Goal: Task Accomplishment & Management: Complete application form

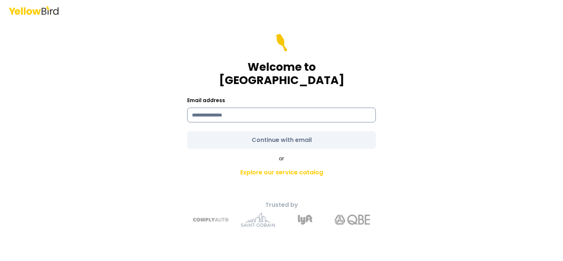
click at [278, 112] on input at bounding box center [281, 115] width 189 height 15
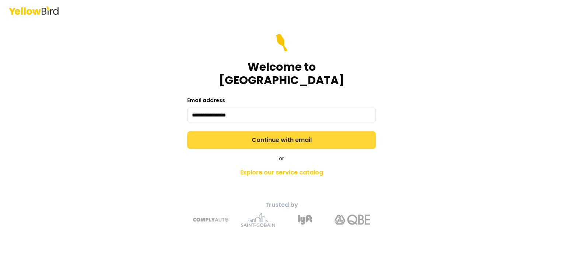
type input "**********"
click at [258, 138] on button "Continue with email" at bounding box center [281, 140] width 189 height 18
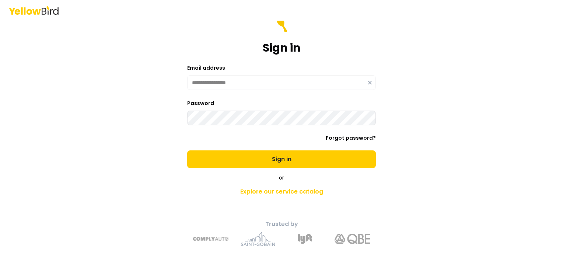
click at [187, 150] on button "Sign in" at bounding box center [281, 159] width 189 height 18
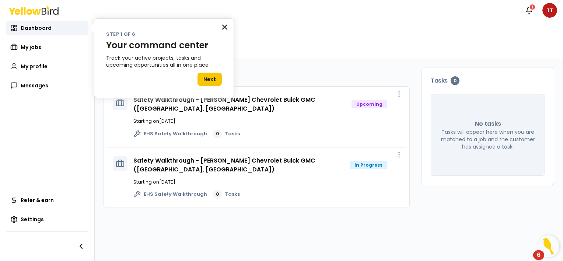
click at [225, 25] on button "×" at bounding box center [224, 27] width 7 height 12
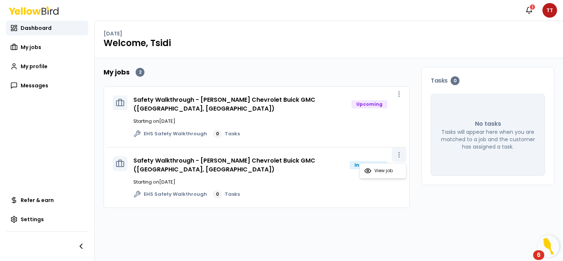
click at [400, 153] on icon "button" at bounding box center [399, 154] width 7 height 7
click at [381, 171] on span "View job" at bounding box center [384, 171] width 18 height 6
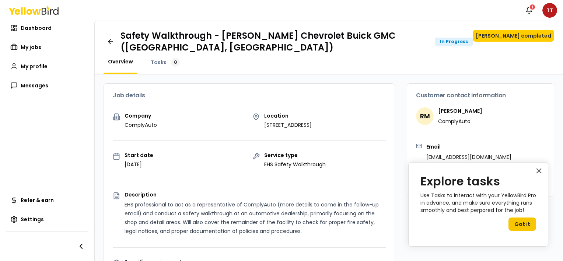
drag, startPoint x: 541, startPoint y: 171, endPoint x: 382, endPoint y: 162, distance: 158.8
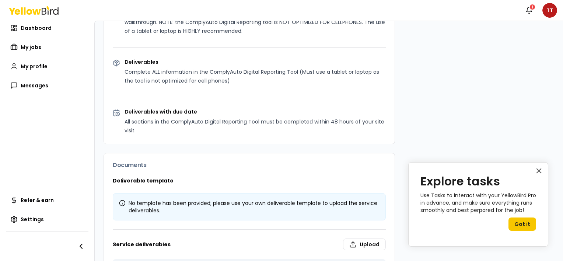
scroll to position [458, 0]
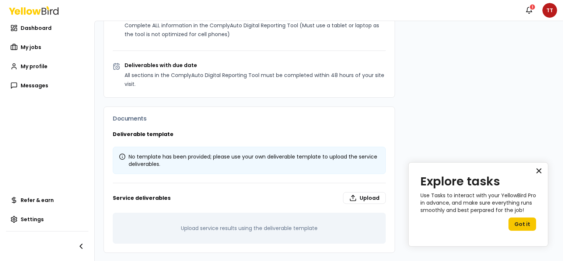
click at [537, 173] on button "×" at bounding box center [539, 171] width 7 height 12
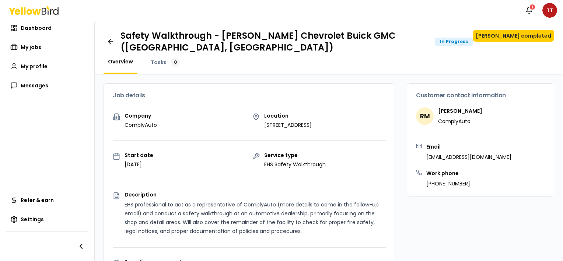
scroll to position [1, 0]
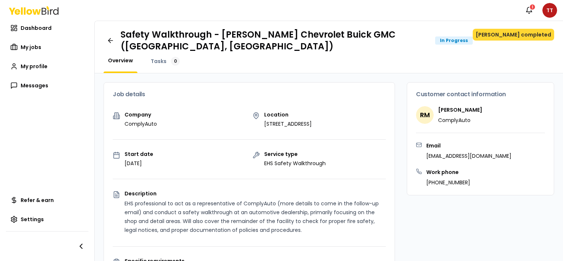
click at [512, 32] on button "[PERSON_NAME] completed" at bounding box center [513, 35] width 81 height 12
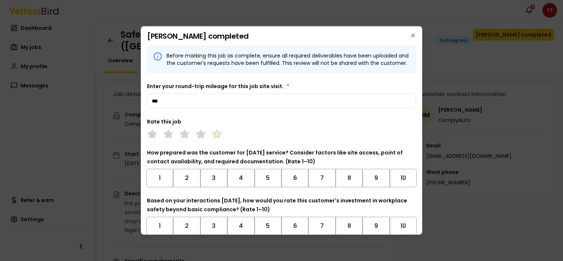
type input "***"
click at [217, 138] on polygon at bounding box center [217, 134] width 8 height 8
click at [403, 187] on button "10" at bounding box center [403, 178] width 27 height 18
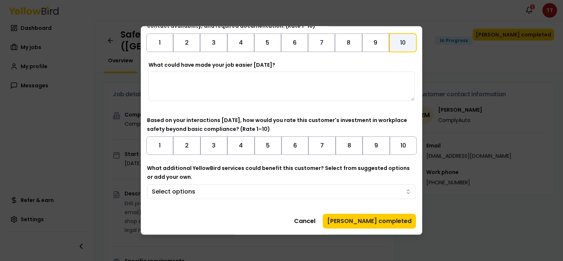
scroll to position [142, 0]
click at [400, 148] on button "10" at bounding box center [403, 145] width 27 height 18
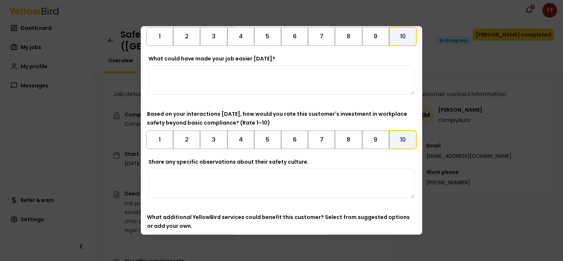
scroll to position [197, 0]
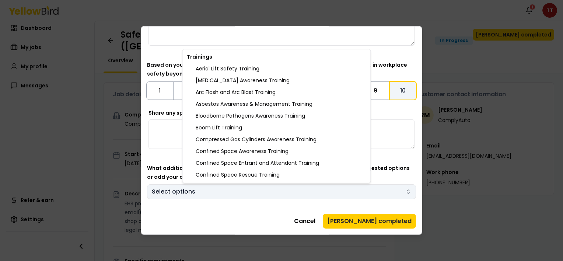
click at [403, 192] on body "Notifications 1 TT Dashboard My jobs My profile Messages Refer & earn Settings …" at bounding box center [281, 130] width 563 height 261
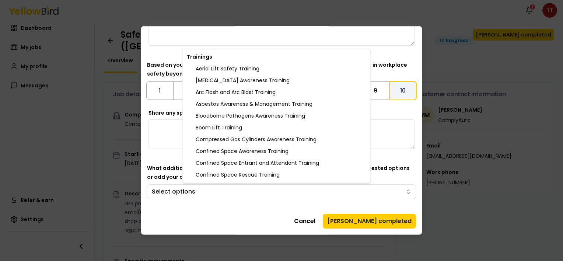
click at [397, 168] on body "Notifications 1 TT Dashboard My jobs My profile Messages Refer & earn Settings …" at bounding box center [281, 130] width 563 height 261
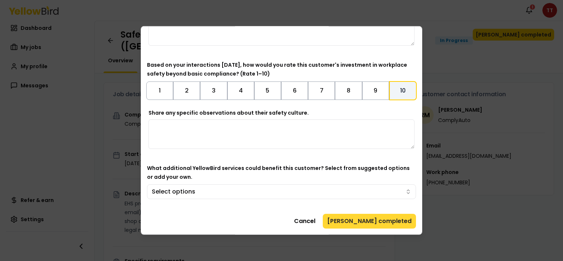
click at [368, 222] on button "[PERSON_NAME] completed" at bounding box center [369, 221] width 93 height 15
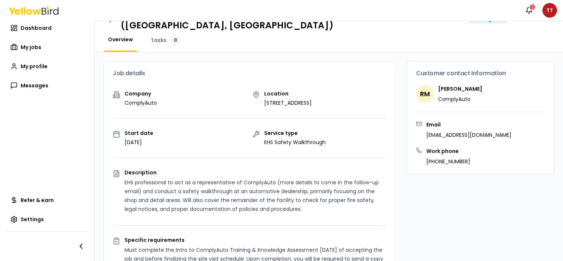
scroll to position [0, 0]
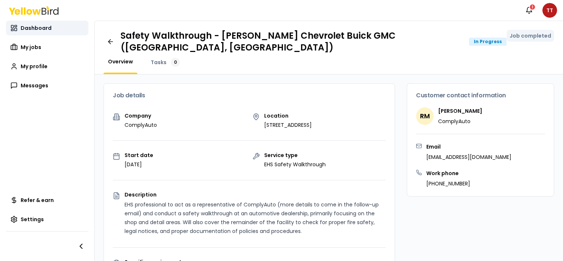
click at [44, 29] on span "Dashboard" at bounding box center [36, 27] width 31 height 7
